Goal: Information Seeking & Learning: Find specific page/section

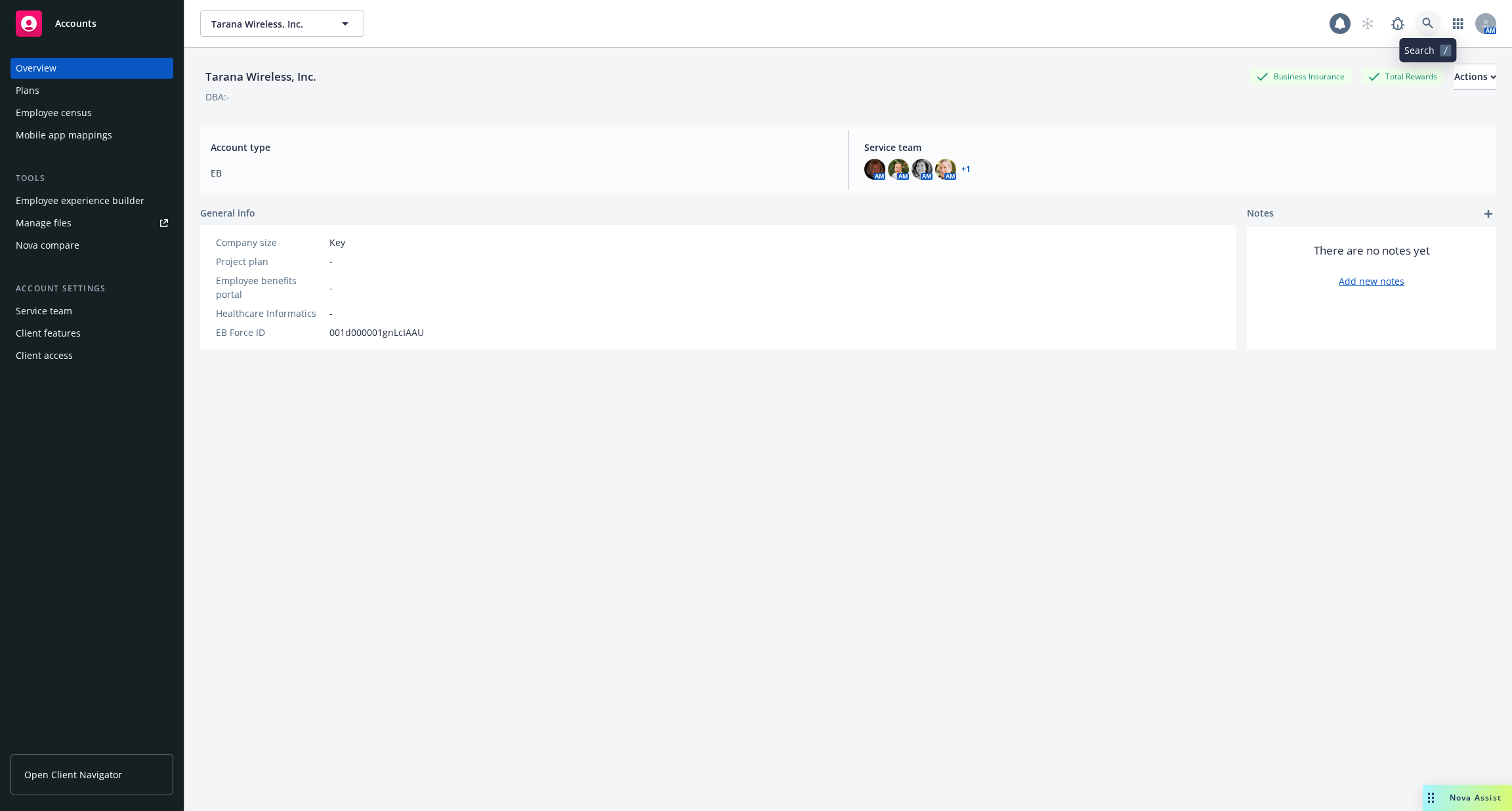
click at [1437, 31] on link at bounding box center [1428, 23] width 26 height 26
click at [103, 192] on div "Employee experience builder" at bounding box center [80, 200] width 129 height 21
click at [1438, 16] on link at bounding box center [1428, 23] width 26 height 26
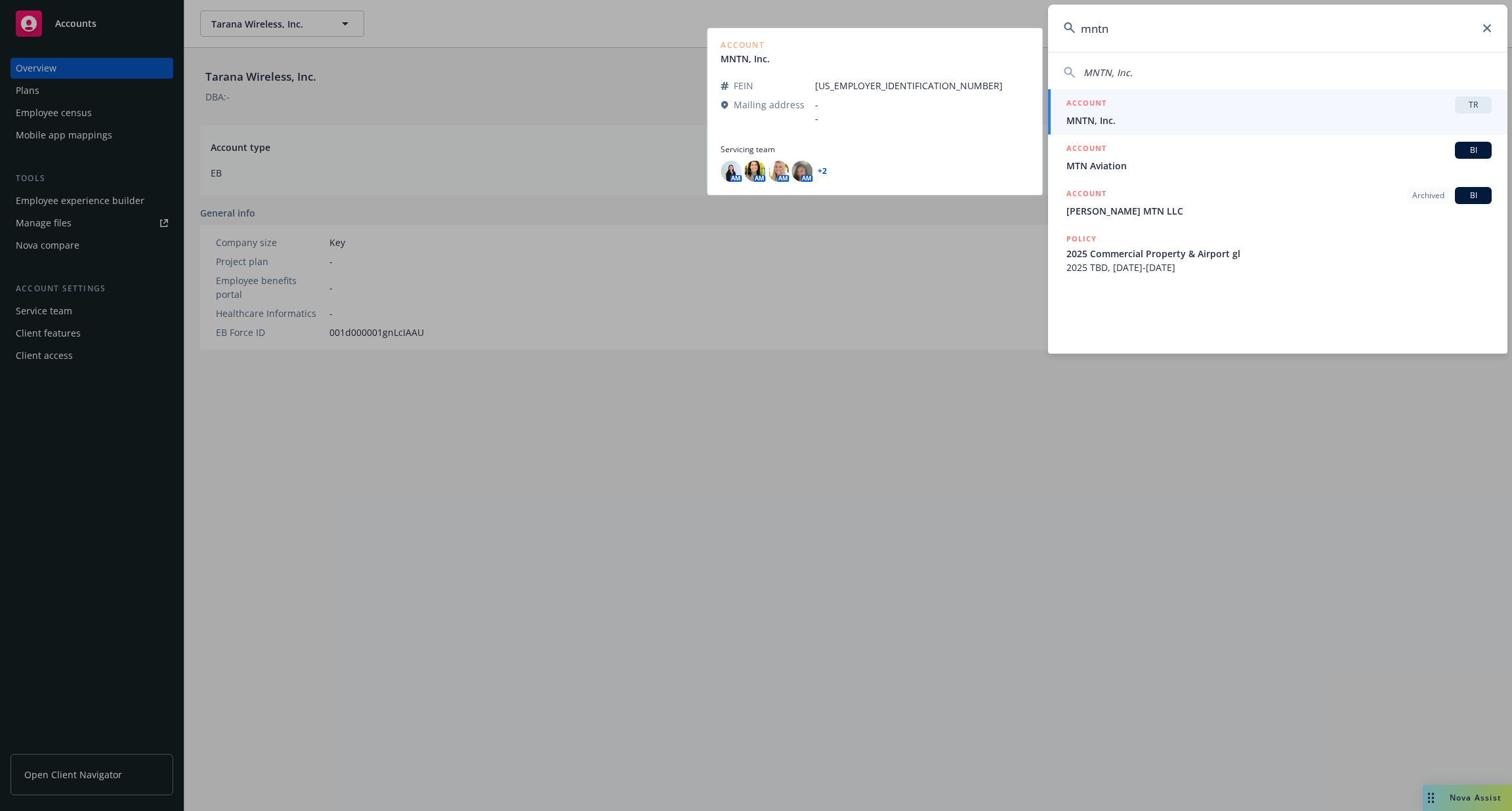
type input "mntn"
click at [1340, 109] on div "ACCOUNT TR" at bounding box center [1280, 104] width 426 height 17
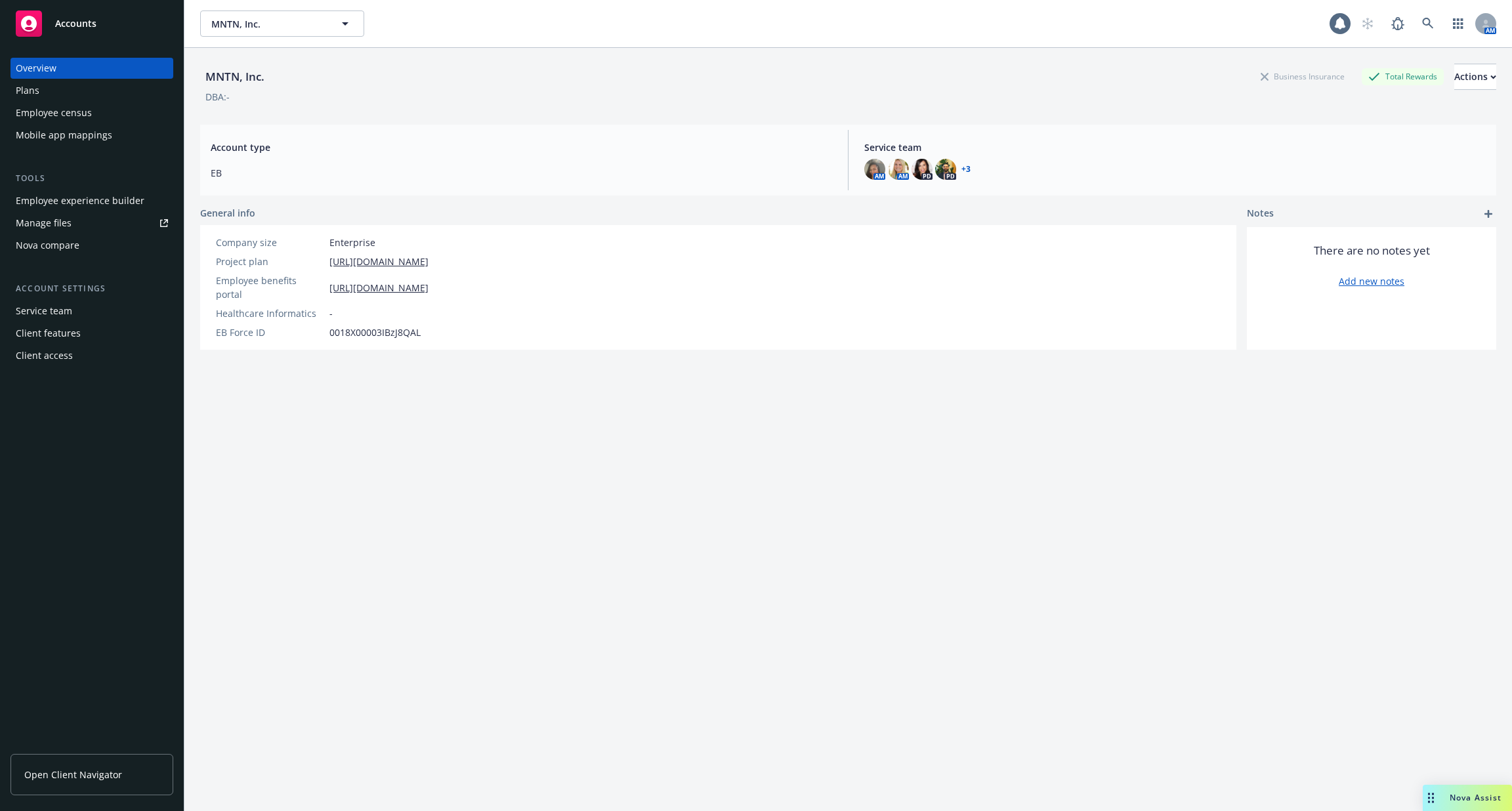
click at [103, 201] on div "Employee experience builder" at bounding box center [80, 200] width 129 height 21
click at [90, 115] on div "Employee census" at bounding box center [92, 112] width 152 height 21
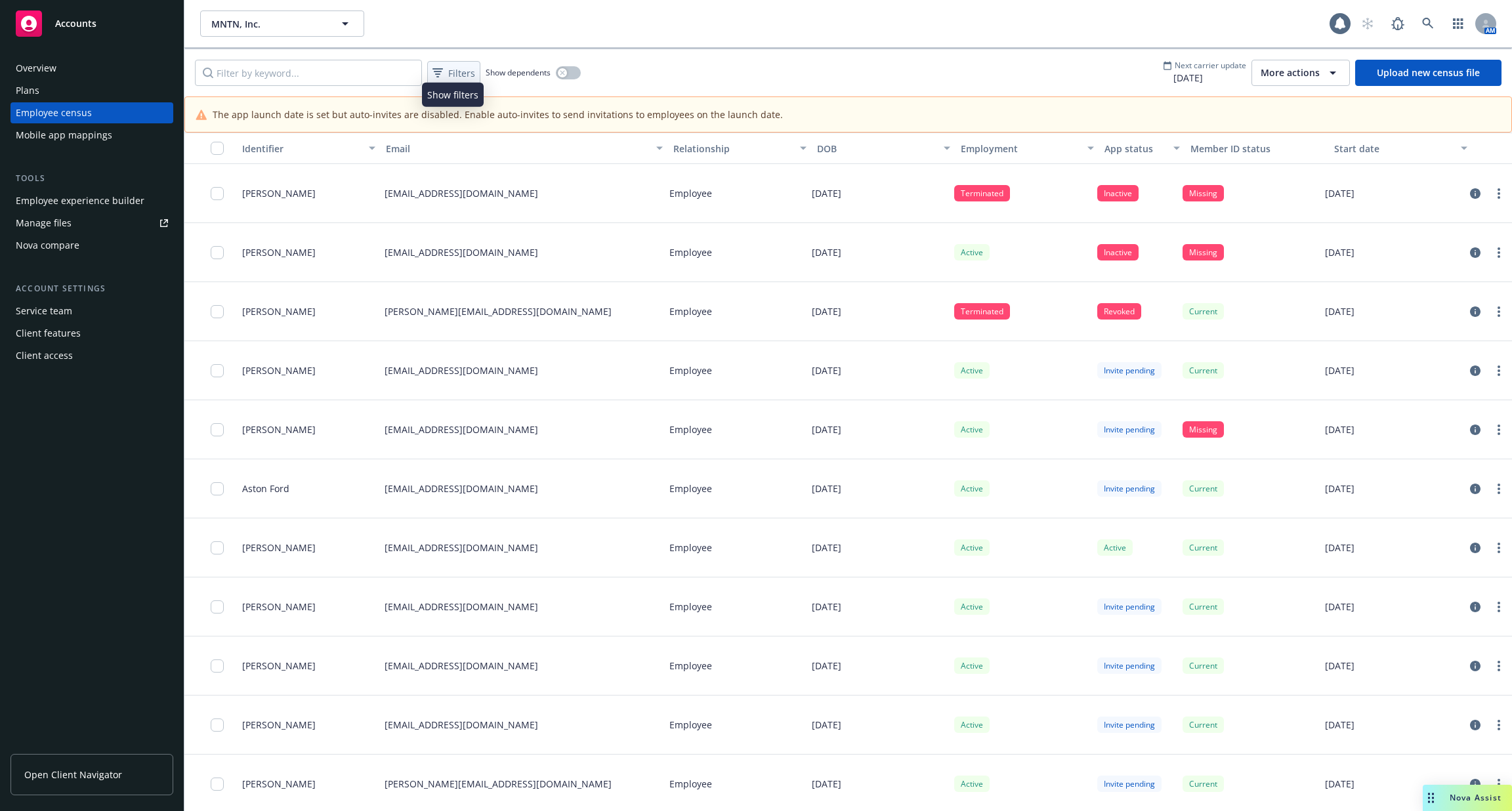
click at [453, 75] on span "Filters" at bounding box center [461, 73] width 27 height 14
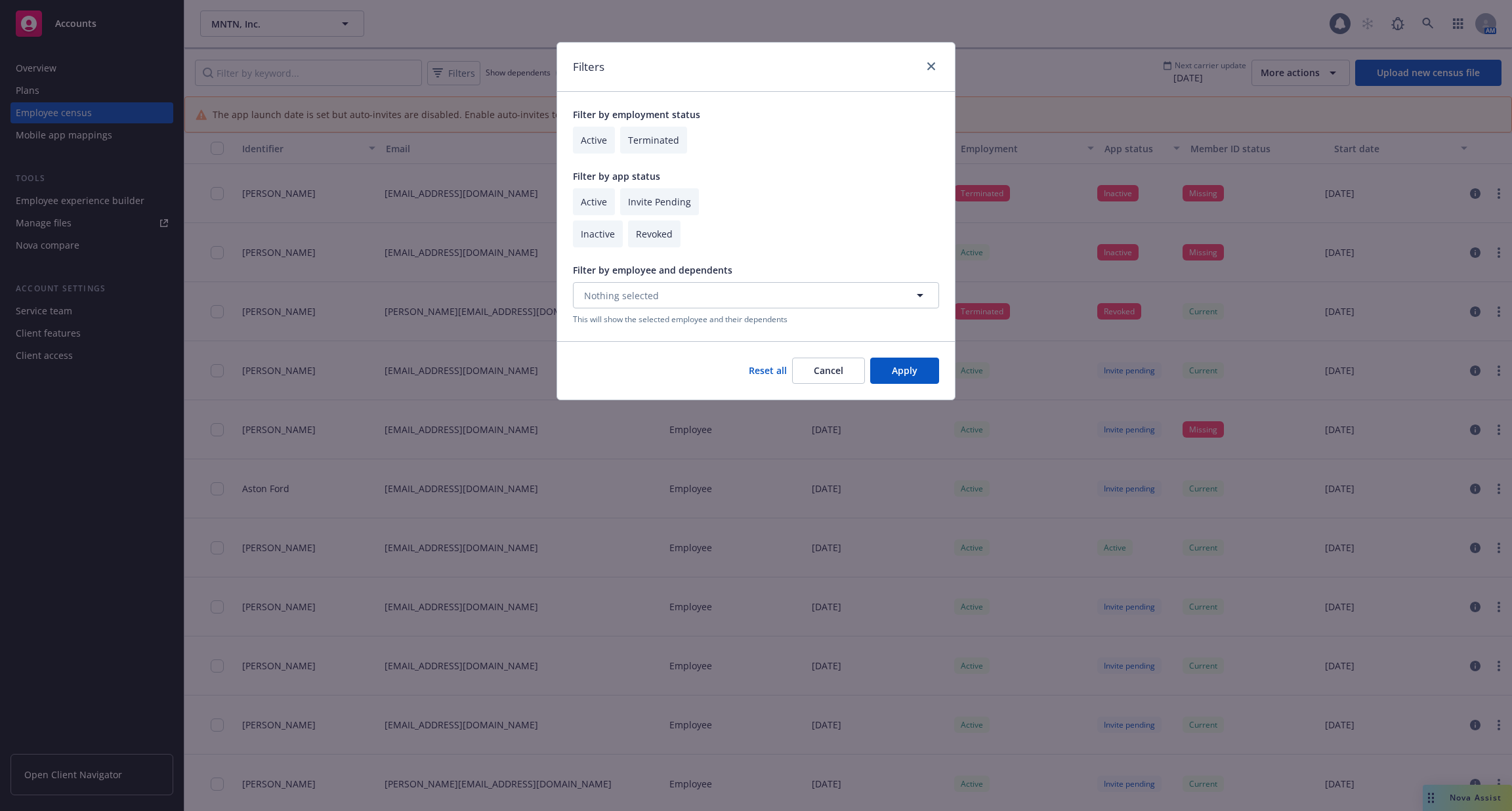
click at [603, 230] on input "checkbox" at bounding box center [598, 234] width 50 height 27
checkbox input "true"
click at [914, 373] on button "Apply" at bounding box center [904, 371] width 69 height 26
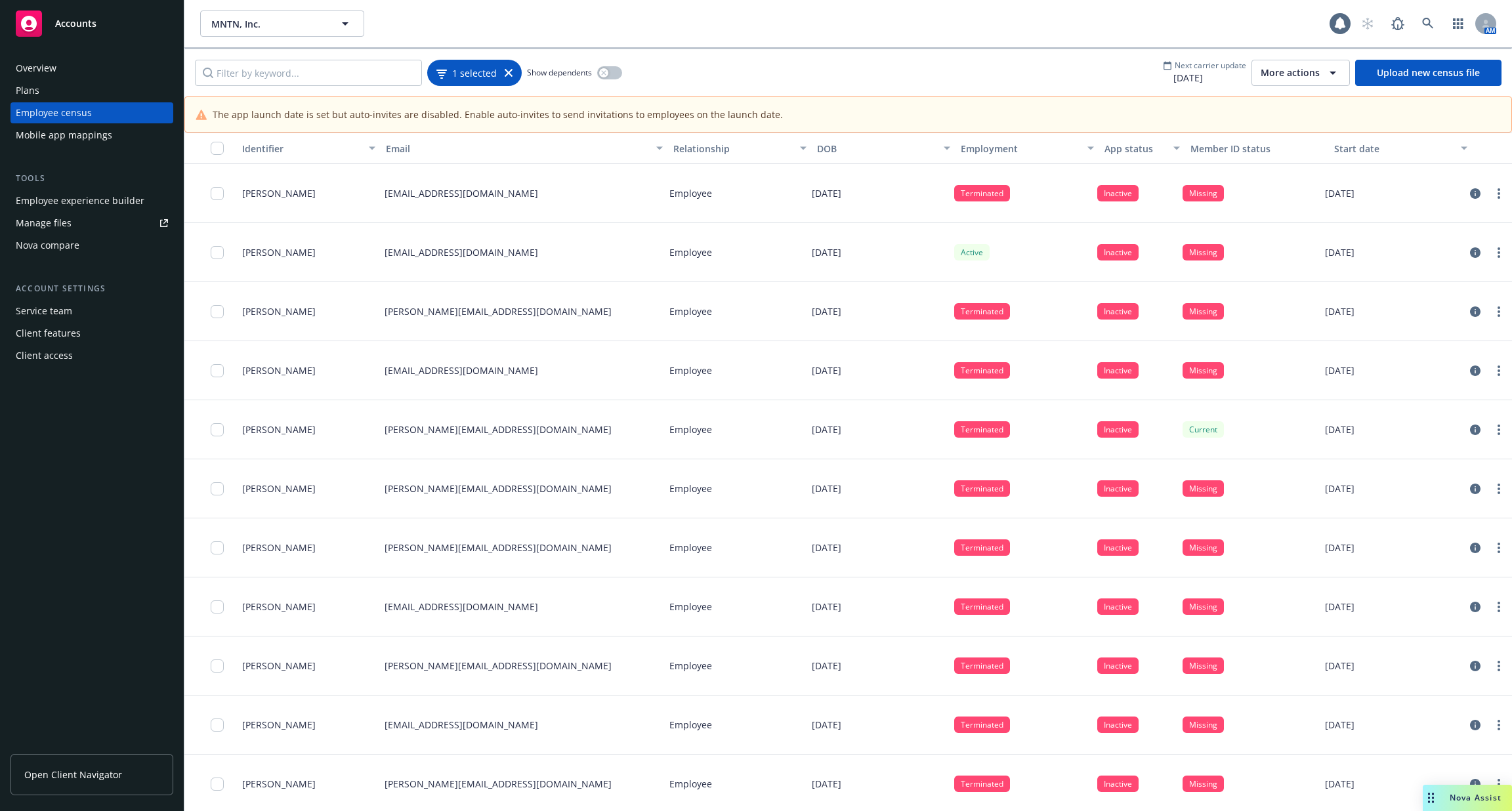
click at [468, 61] on div "1 selected" at bounding box center [474, 73] width 95 height 26
click at [468, 74] on span "1 selected" at bounding box center [474, 72] width 44 height 14
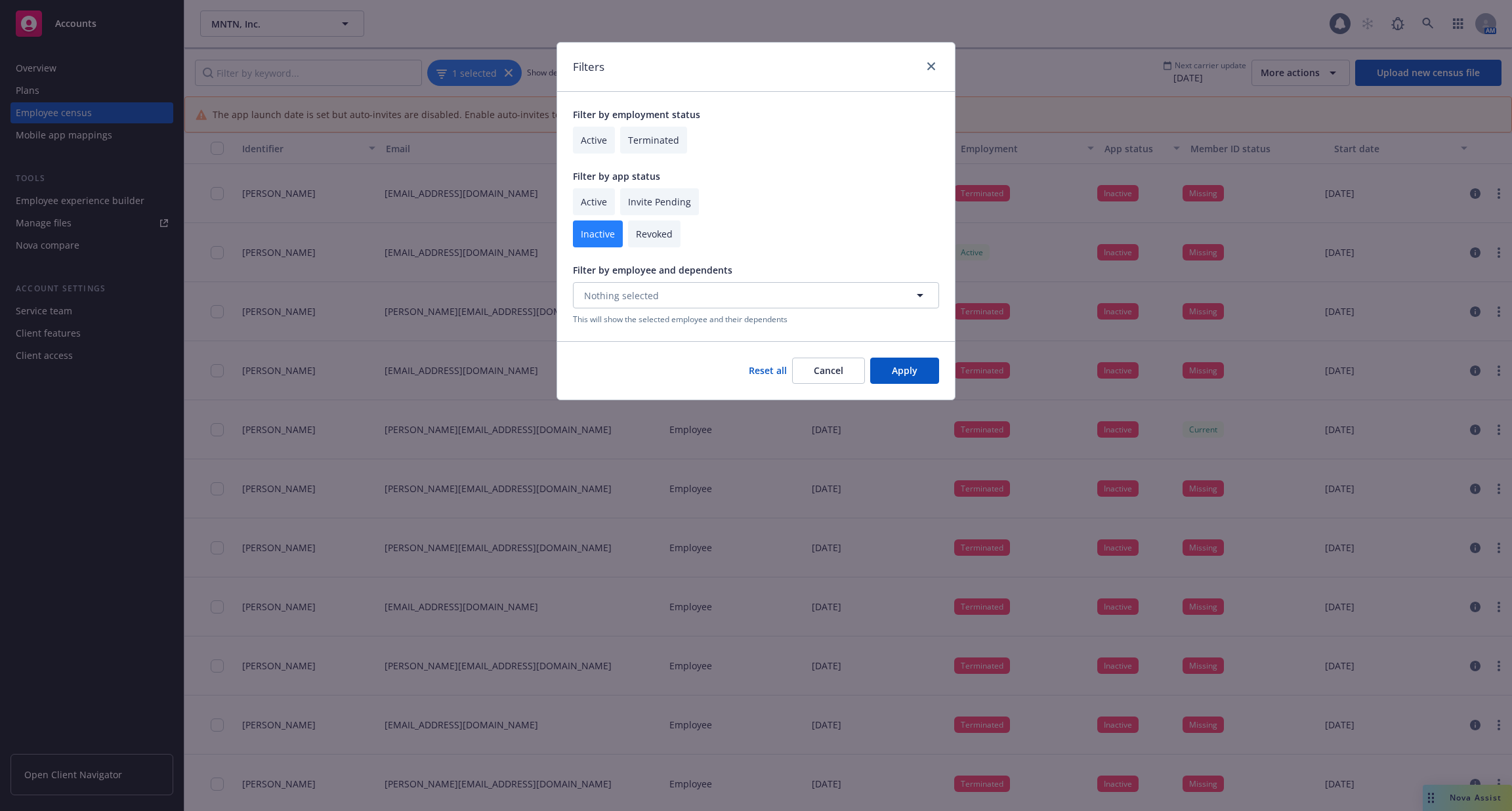
click at [577, 135] on input "checkbox" at bounding box center [594, 140] width 42 height 27
checkbox input "true"
click at [912, 380] on button "Apply" at bounding box center [904, 371] width 69 height 26
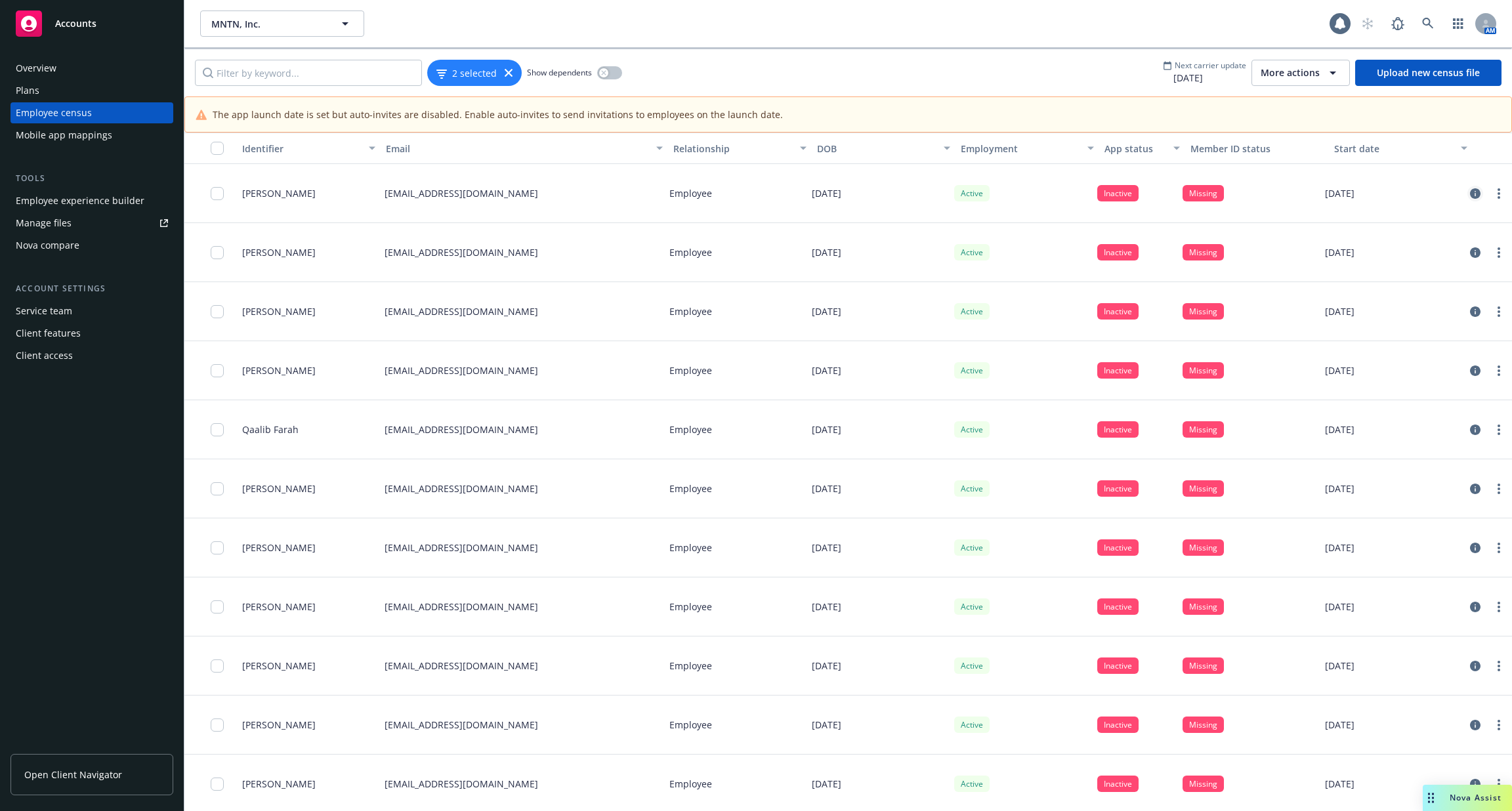
click at [1476, 190] on icon "circleInformation" at bounding box center [1475, 193] width 10 height 10
click at [1479, 256] on link "circleInformation" at bounding box center [1476, 253] width 16 height 16
click at [1470, 486] on icon "circleInformation" at bounding box center [1475, 489] width 10 height 10
click at [1474, 491] on icon "circleInformation" at bounding box center [1475, 489] width 10 height 10
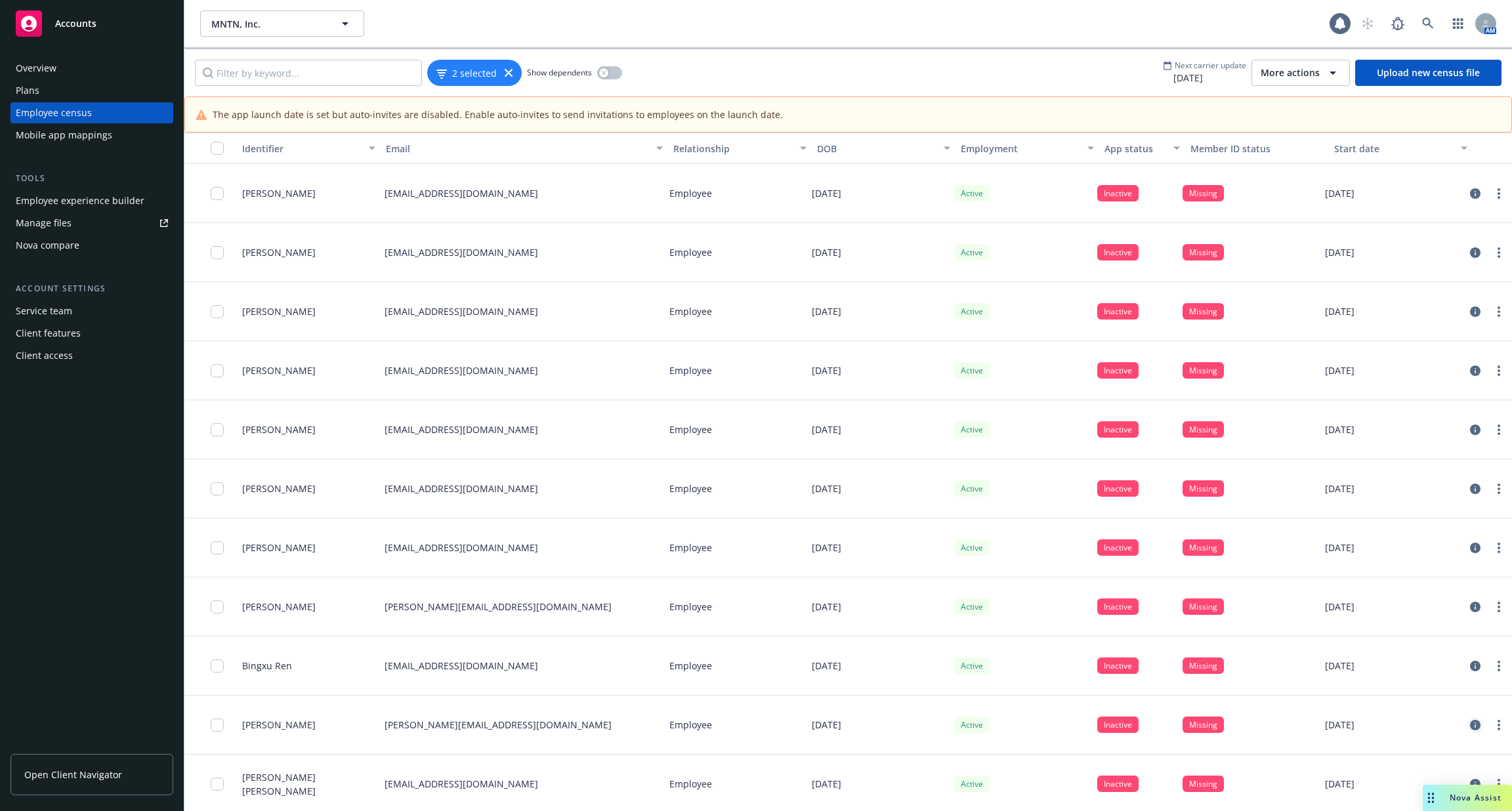
click at [1476, 725] on icon "circleInformation" at bounding box center [1475, 725] width 10 height 10
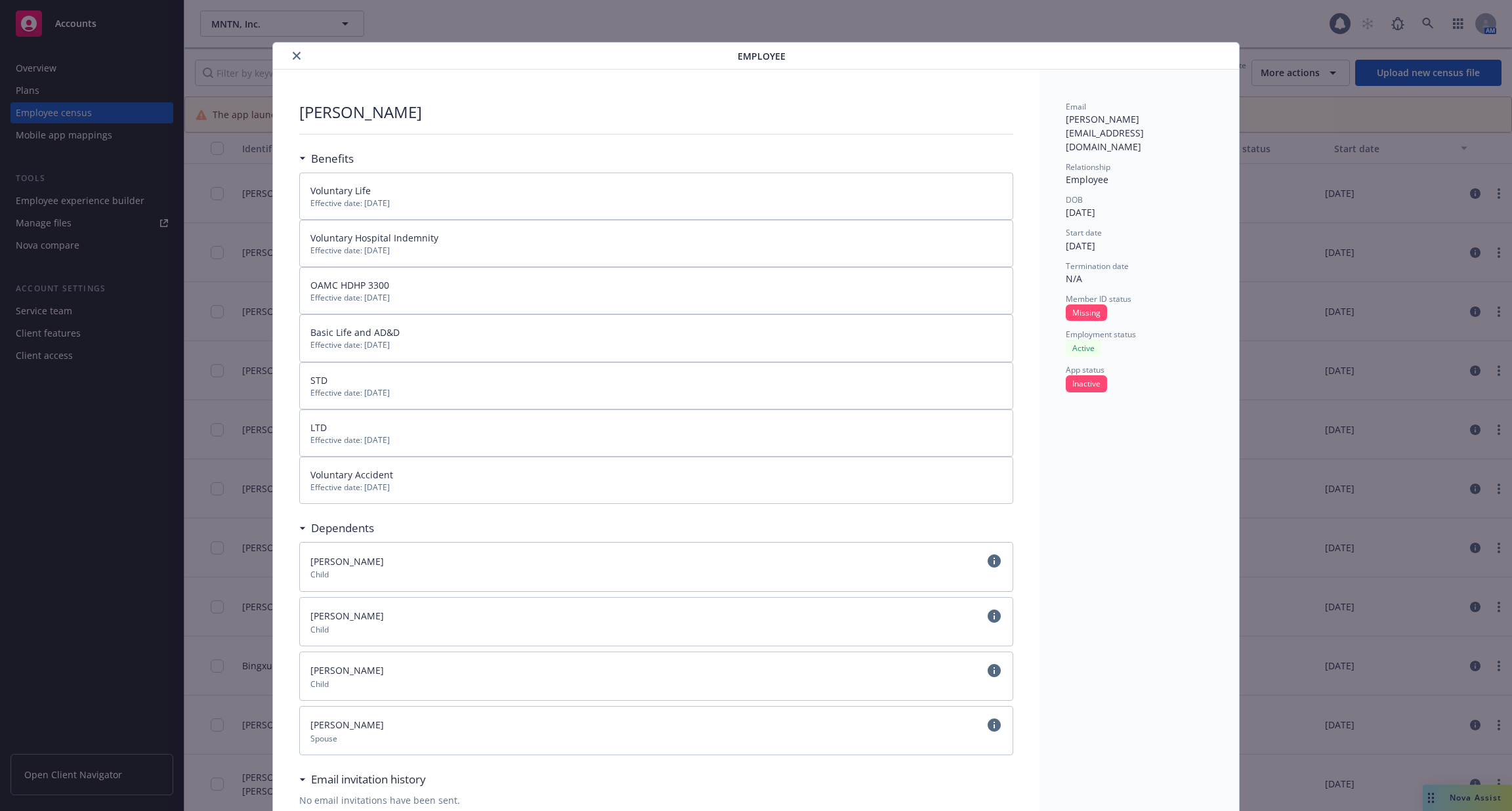
scroll to position [19, 0]
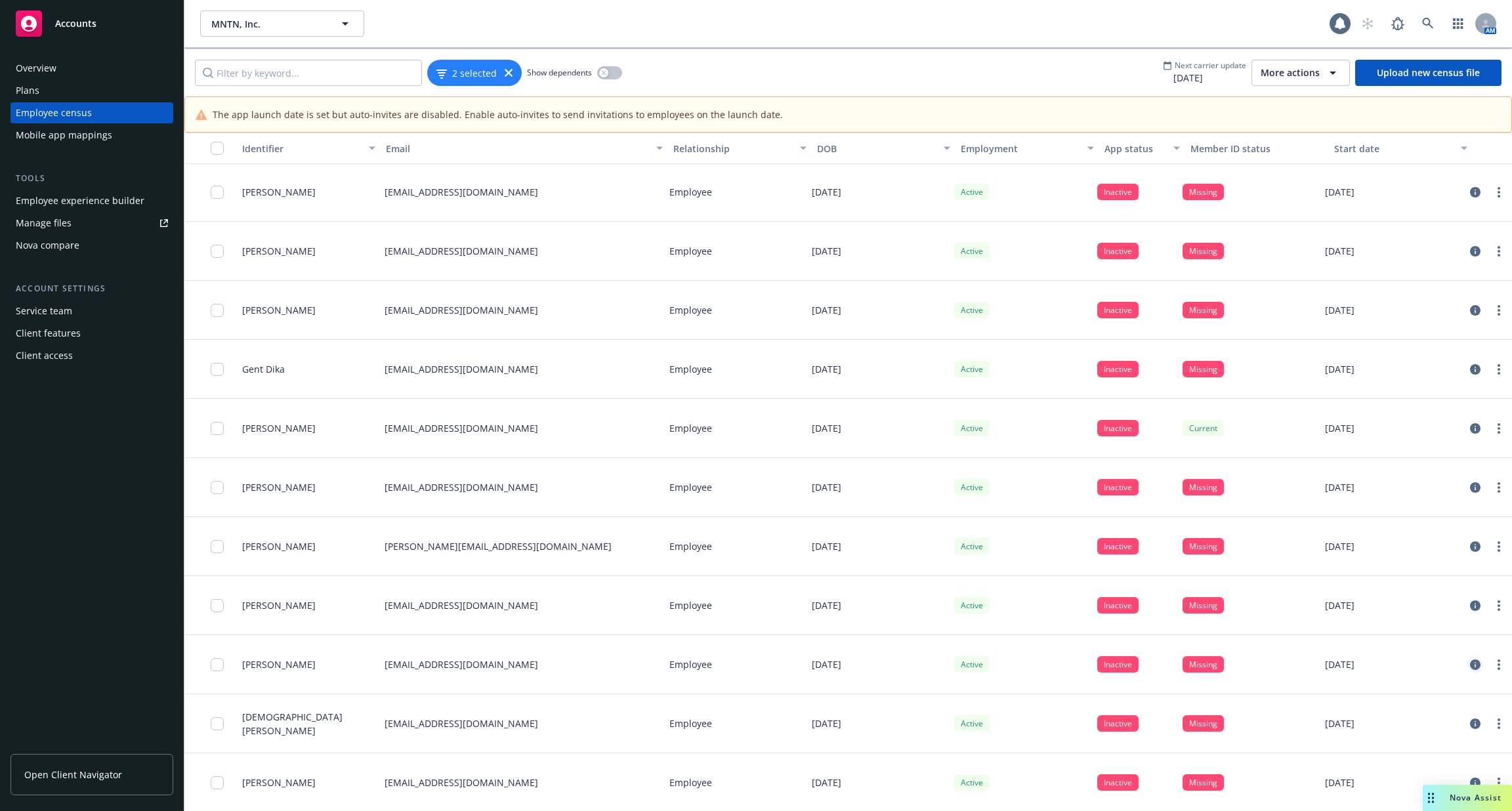
click at [1471, 659] on icon "circleInformation" at bounding box center [1475, 665] width 10 height 10
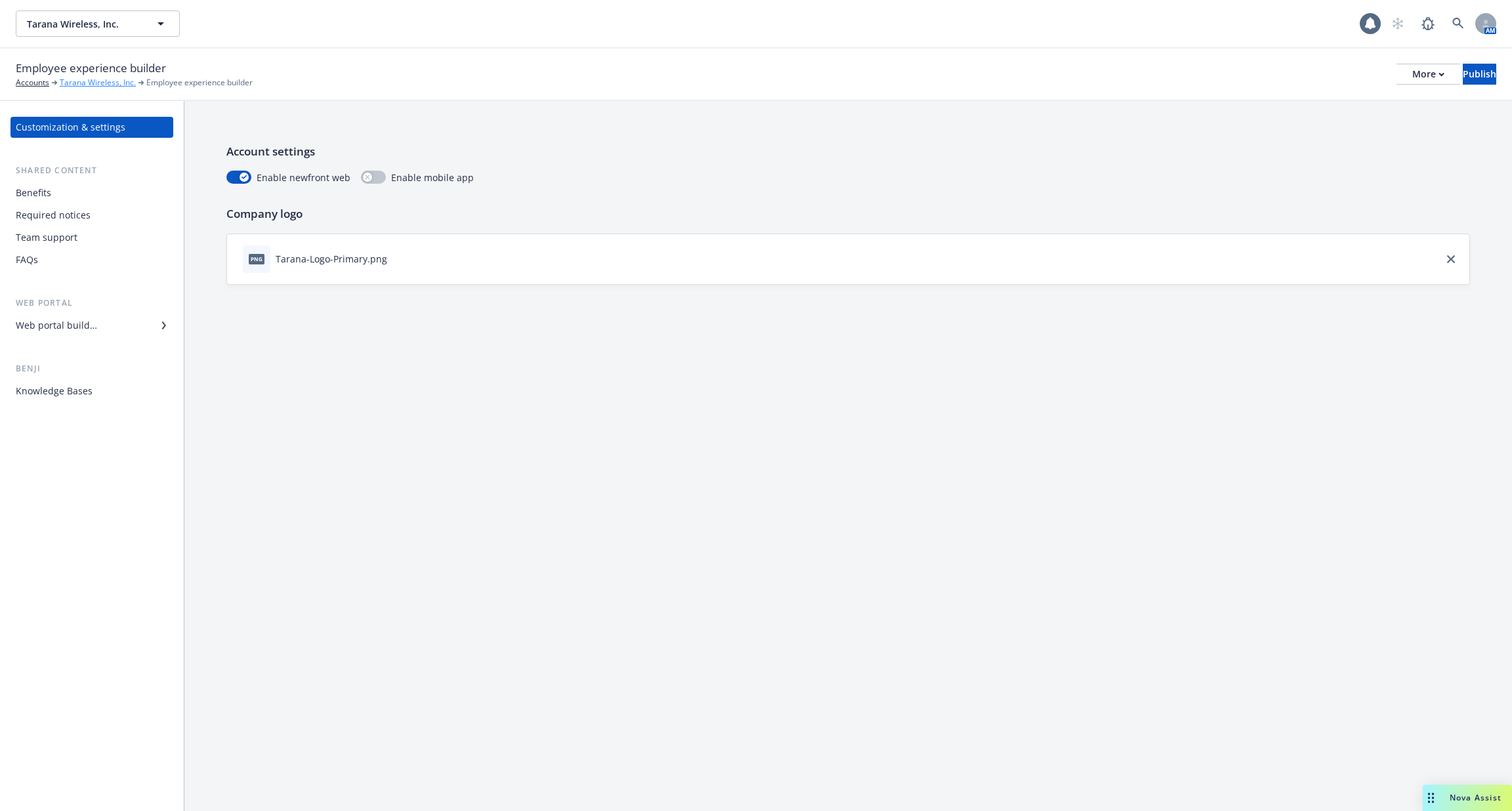
click at [87, 87] on link "Tarana Wireless, Inc." at bounding box center [98, 82] width 76 height 12
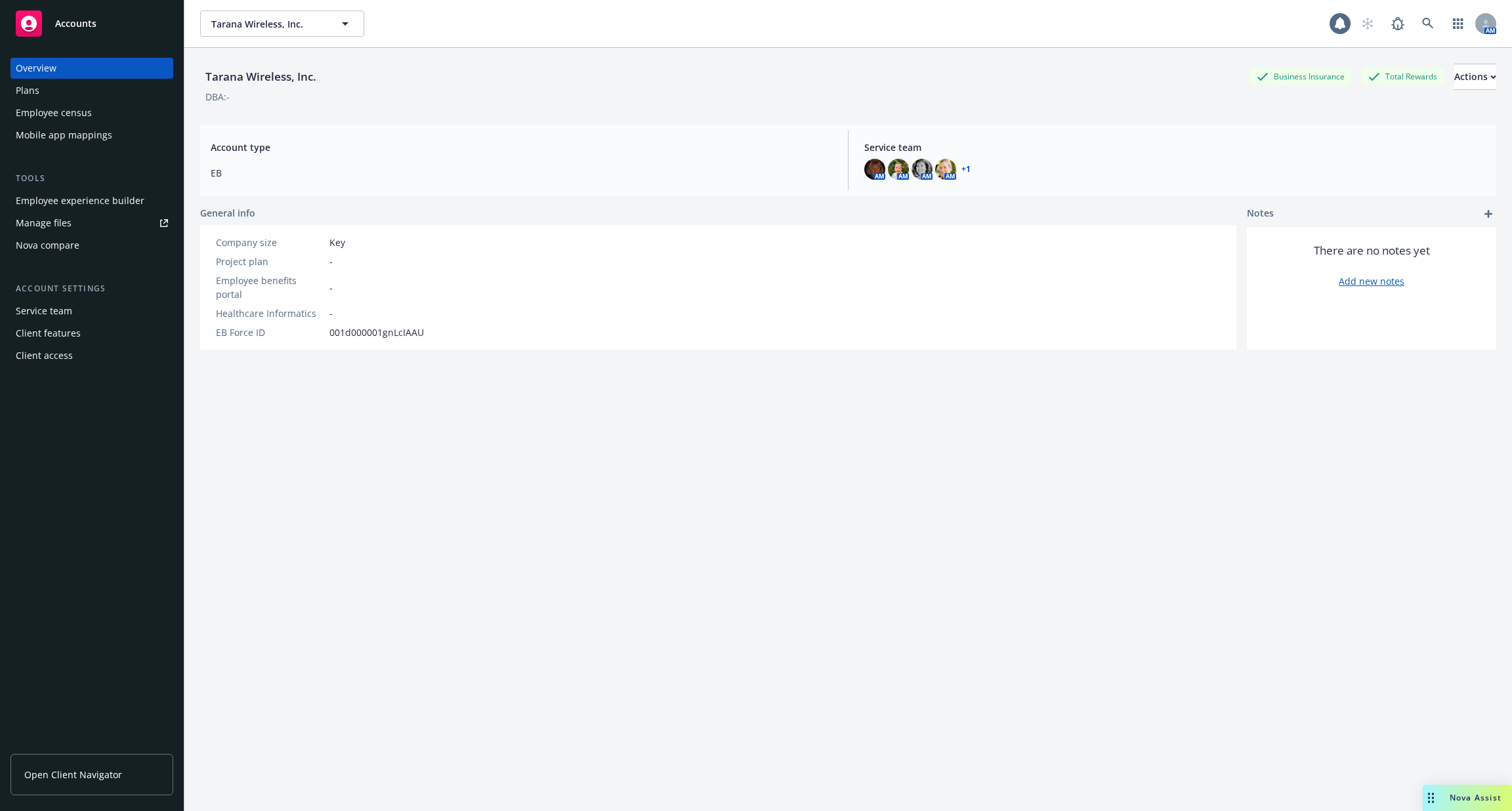
click at [88, 318] on div "Service team" at bounding box center [92, 310] width 152 height 21
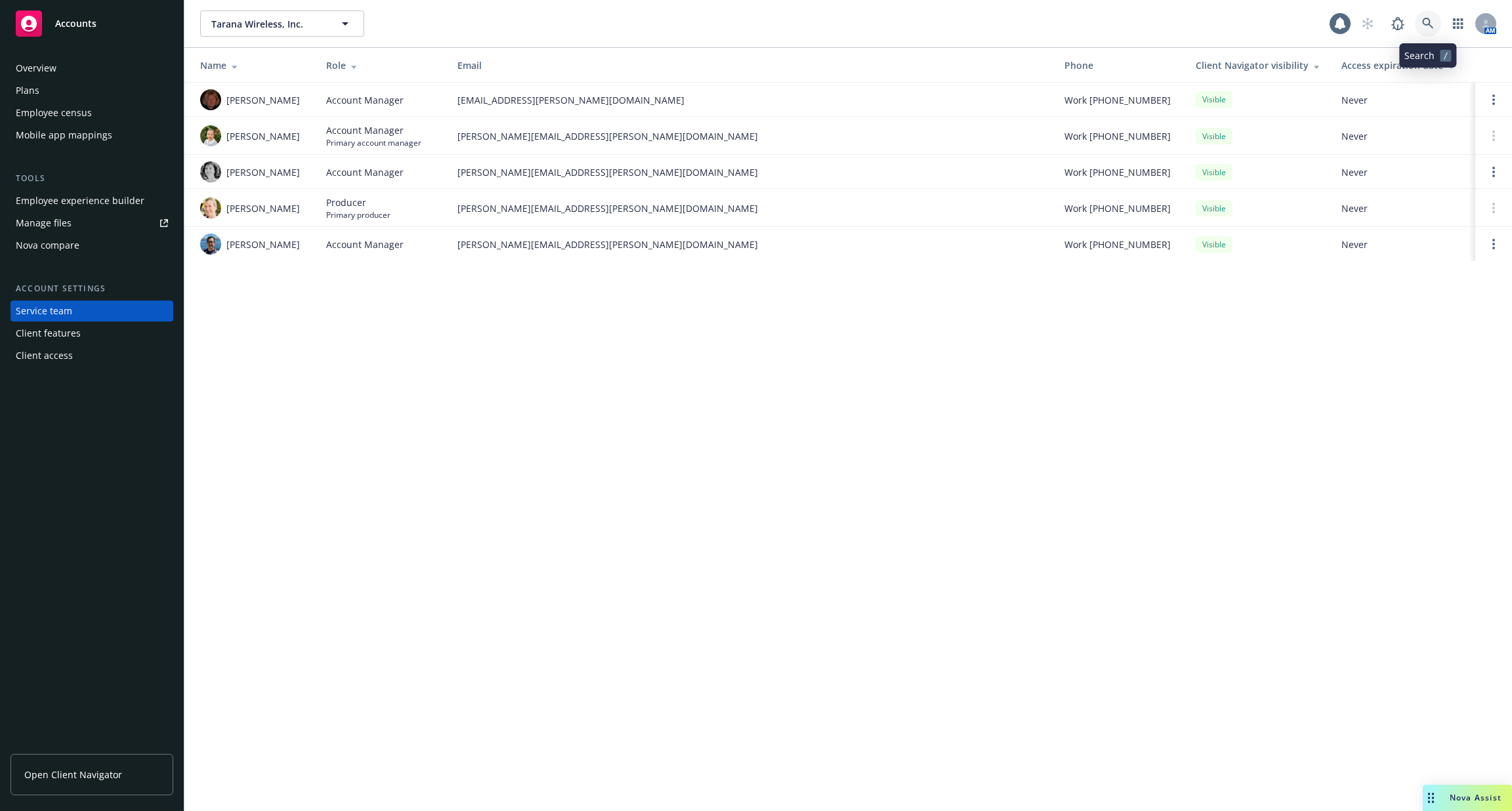
click at [1429, 19] on icon at bounding box center [1427, 23] width 11 height 11
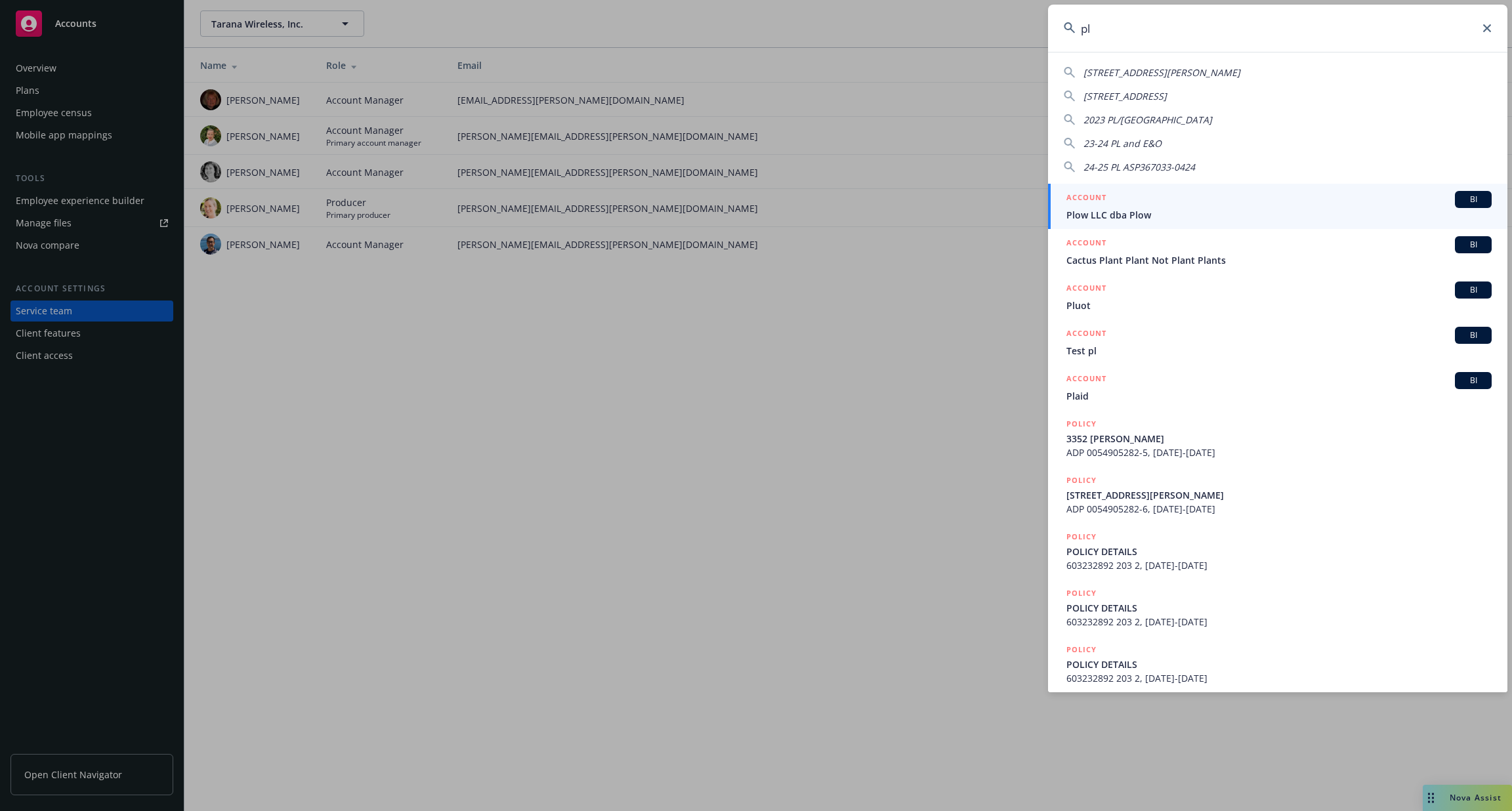
type input "pl"
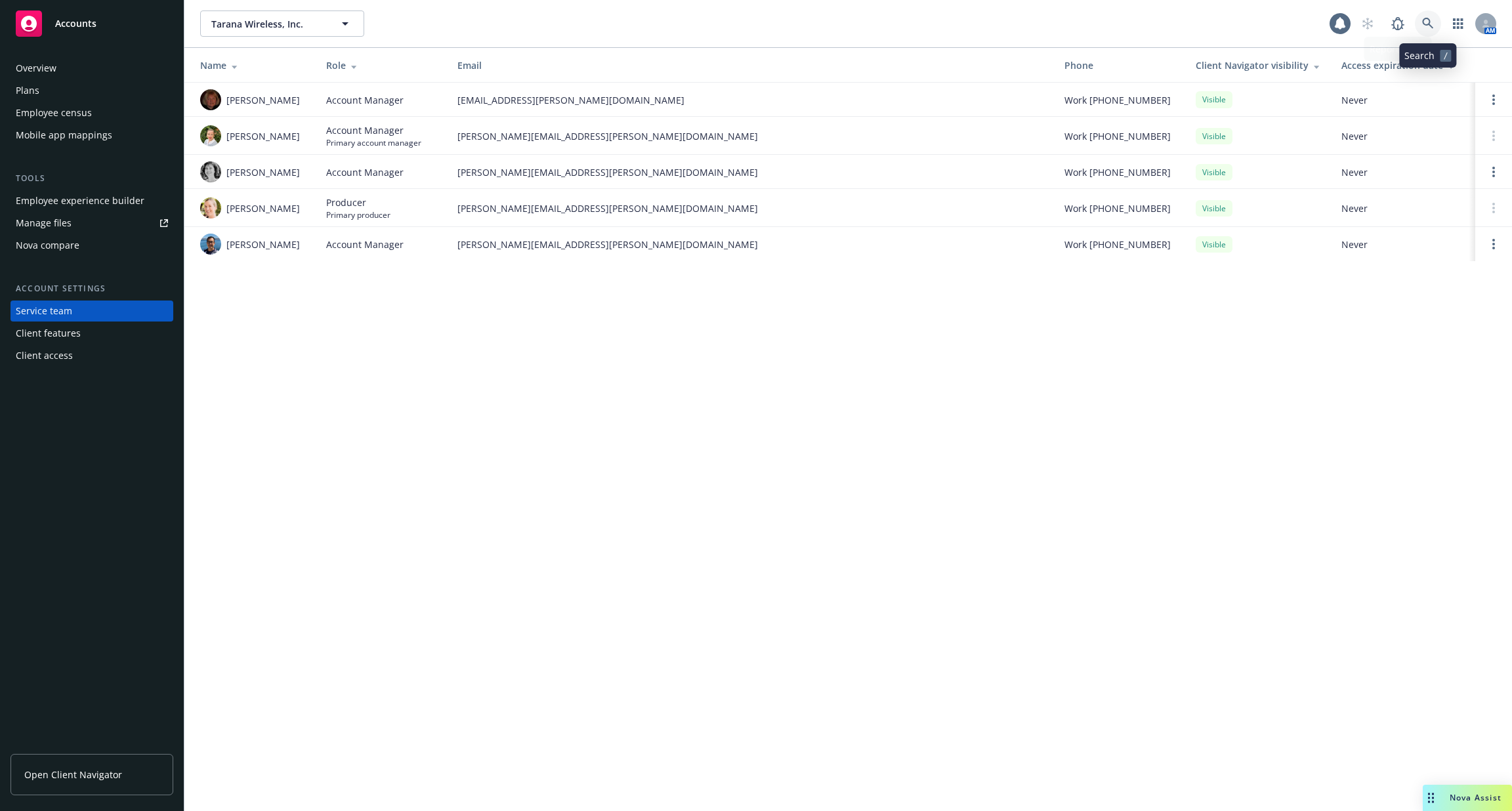
click at [1429, 23] on icon at bounding box center [1427, 23] width 11 height 11
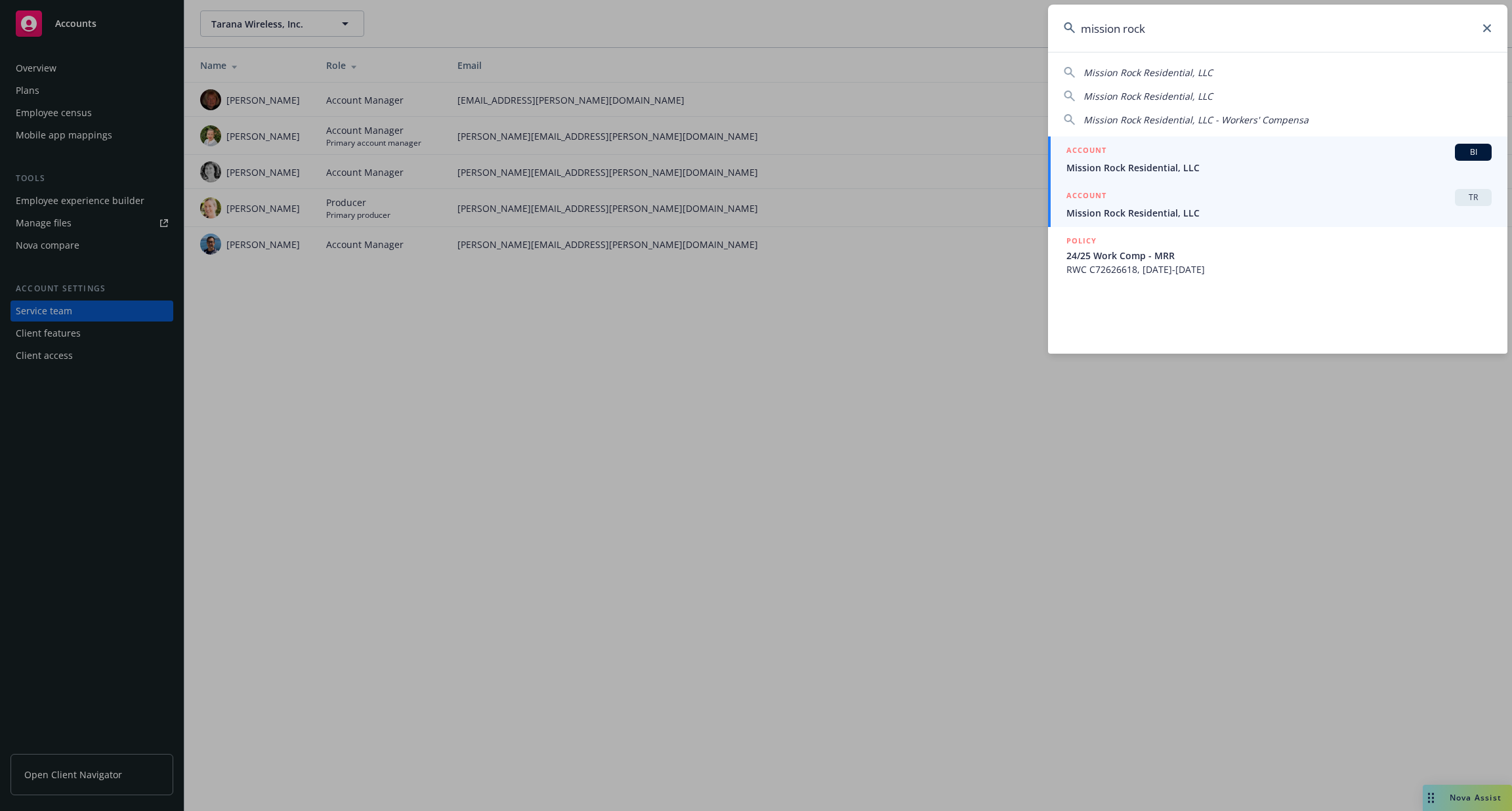
type input "mission rock"
click at [1253, 209] on span "Mission Rock Residential, LLC" at bounding box center [1280, 213] width 426 height 14
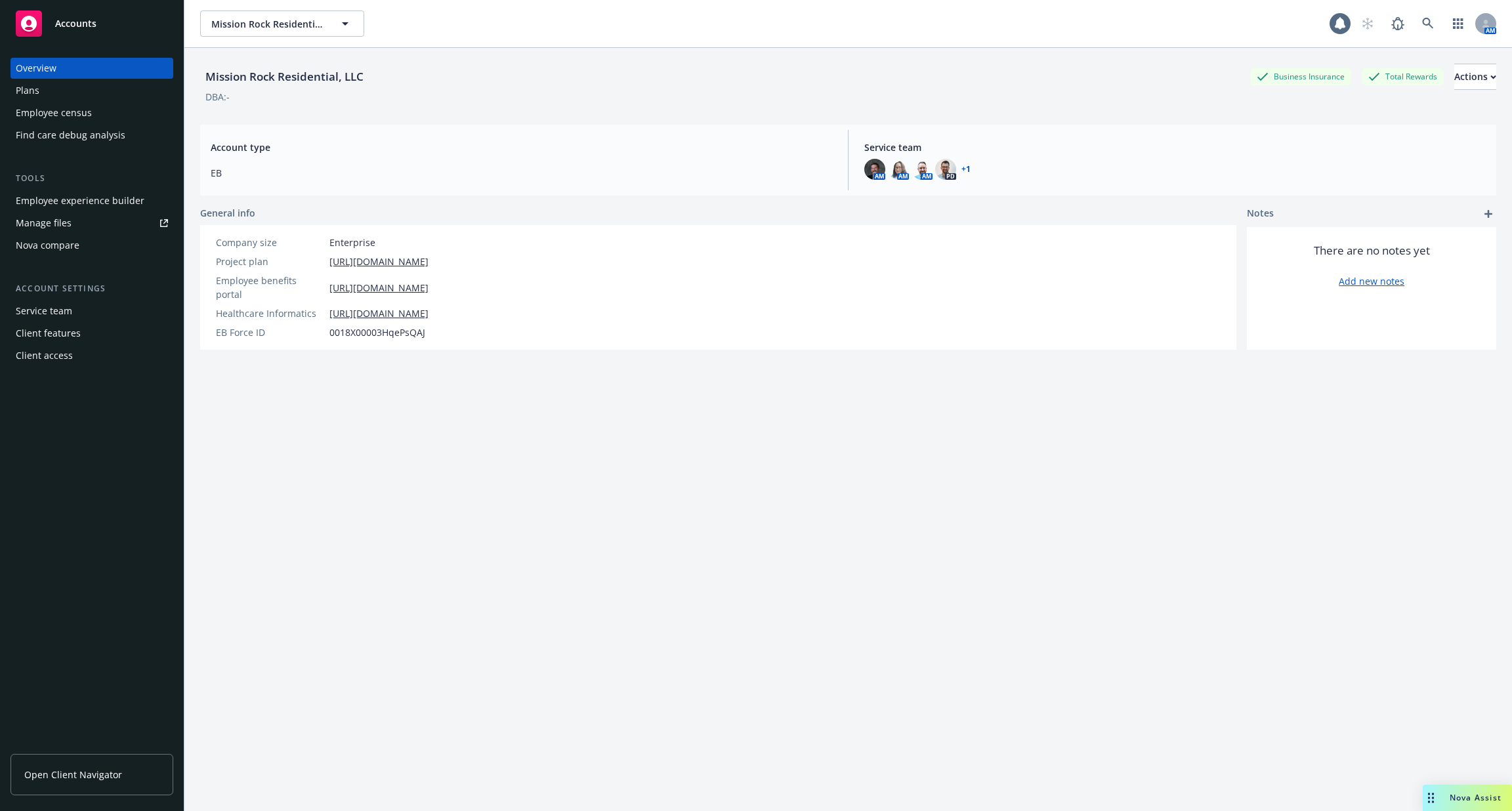
click at [112, 200] on div "Employee experience builder" at bounding box center [80, 200] width 129 height 21
